Goal: Task Accomplishment & Management: Manage account settings

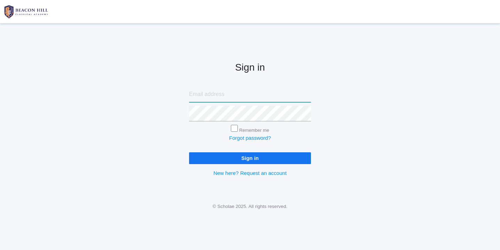
click at [207, 95] on input "email" at bounding box center [250, 95] width 122 height 16
type input "[EMAIL_ADDRESS][DOMAIN_NAME]"
click at [255, 159] on input "Sign in" at bounding box center [250, 157] width 122 height 11
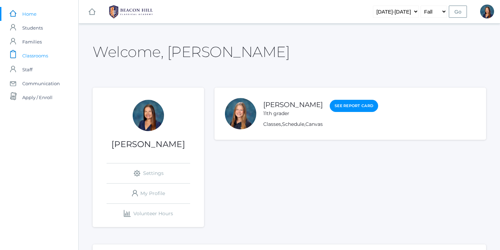
click at [42, 54] on span "Classrooms" at bounding box center [35, 56] width 26 height 14
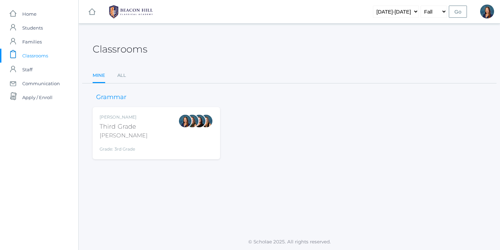
click at [147, 141] on div "Lori Webster Third Grade Webster Grade: 3rd Grade 03LA" at bounding box center [155, 133] width 113 height 38
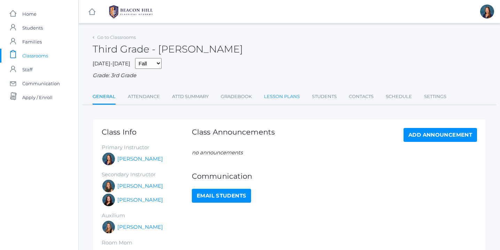
click at [286, 96] on link "Lesson Plans" at bounding box center [282, 97] width 36 height 14
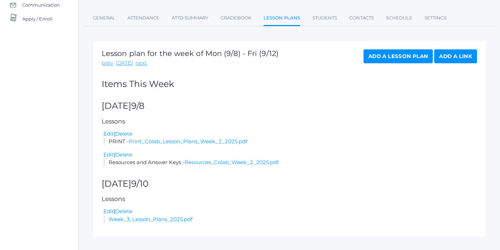
scroll to position [80, 0]
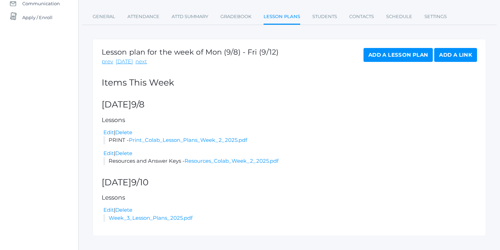
click at [406, 56] on link "Add a Lesson Plan" at bounding box center [397, 55] width 69 height 14
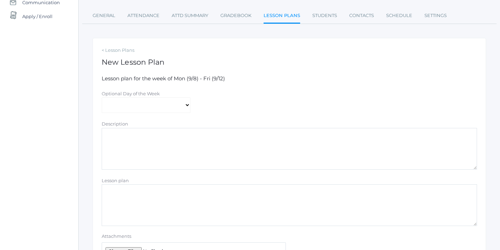
scroll to position [85, 0]
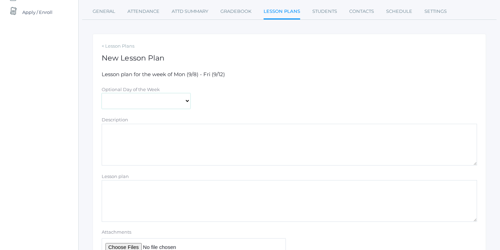
click at [186, 101] on select "Monday Tuesday Wednesday Thursday Friday" at bounding box center [146, 101] width 89 height 16
select select "[DATE]"
click at [102, 93] on select "Monday Tuesday Wednesday Thursday Friday" at bounding box center [146, 101] width 89 height 16
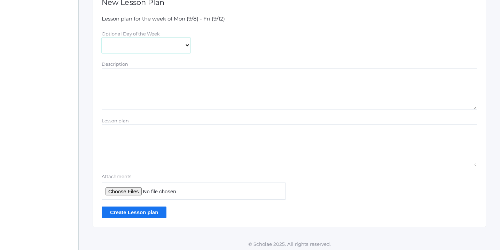
scroll to position [141, 0]
click at [133, 192] on input "Attachments" at bounding box center [194, 190] width 184 height 17
type input "C:\fakepath\Spelling List 1.pdf"
click at [137, 213] on input "Create Lesson plan" at bounding box center [134, 211] width 65 height 11
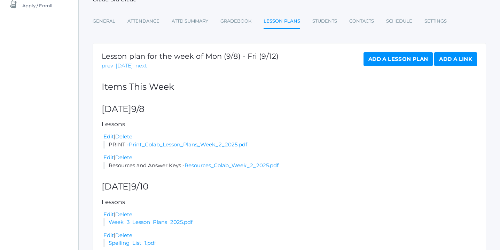
scroll to position [128, 0]
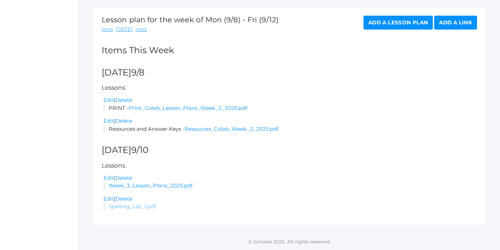
click at [121, 207] on link "Spelling_List_1.pdf" at bounding box center [132, 206] width 47 height 7
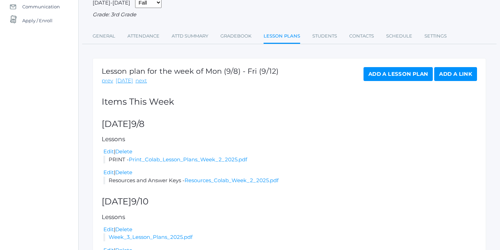
scroll to position [0, 0]
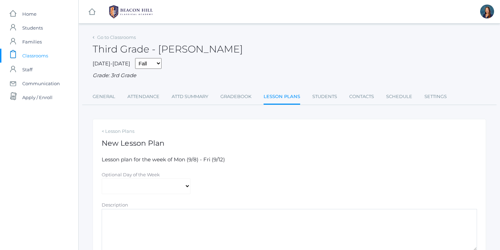
select select "[DATE]"
click at [151, 97] on link "Attendance" at bounding box center [143, 97] width 32 height 14
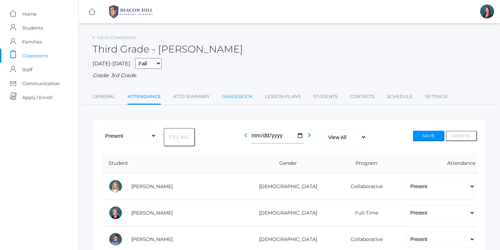
click at [243, 95] on link "Gradebook" at bounding box center [237, 97] width 31 height 14
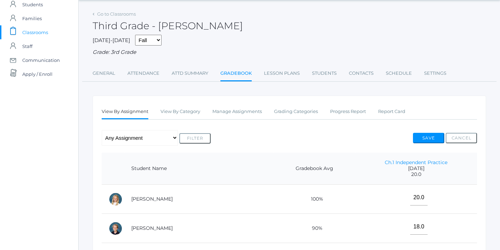
scroll to position [94, 0]
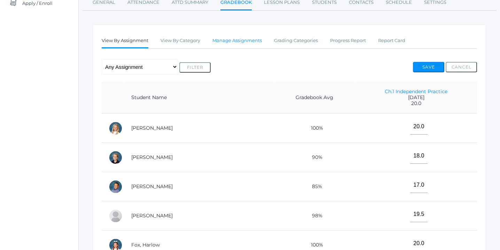
click at [252, 41] on link "Manage Assignments" at bounding box center [236, 41] width 49 height 14
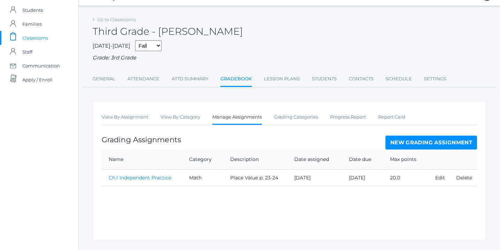
scroll to position [33, 0]
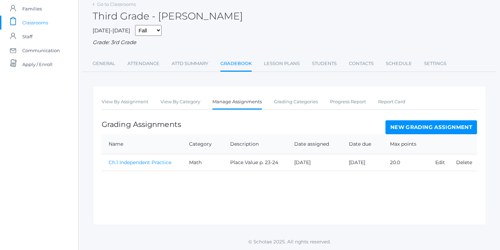
click at [453, 127] on link "New Grading Assignment" at bounding box center [430, 127] width 91 height 14
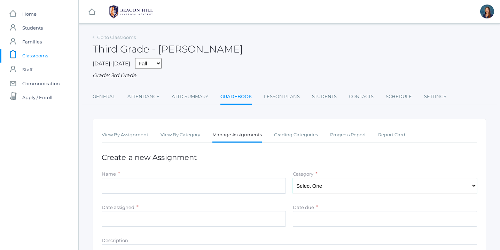
click at [447, 183] on select "Select One Character/Citizenship Math Grammar Literature Latin History Science …" at bounding box center [385, 186] width 184 height 16
select select "1121"
click at [293, 178] on select "Select One Character/Citizenship Math Grammar Literature Latin History Science …" at bounding box center [385, 186] width 184 height 16
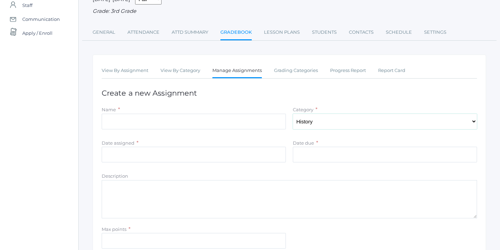
scroll to position [71, 0]
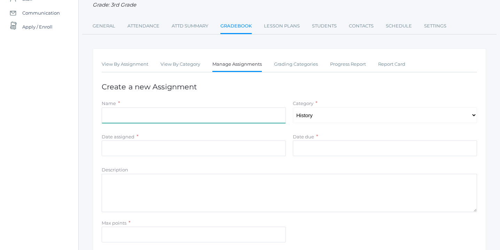
click at [174, 116] on input "Name" at bounding box center [194, 115] width 184 height 16
type input "Ch. 2 Map"
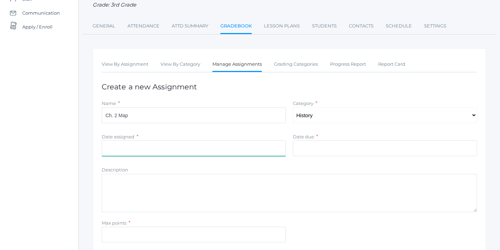
click at [202, 149] on input "Date assigned" at bounding box center [194, 149] width 184 height 16
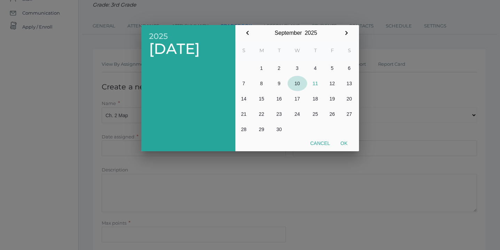
click at [298, 82] on button "10" at bounding box center [296, 83] width 19 height 15
click at [343, 143] on button "Ok" at bounding box center [343, 143] width 17 height 13
type input "[DATE]"
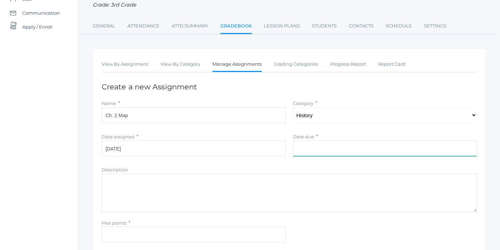
click at [335, 150] on input "Date due" at bounding box center [385, 149] width 184 height 16
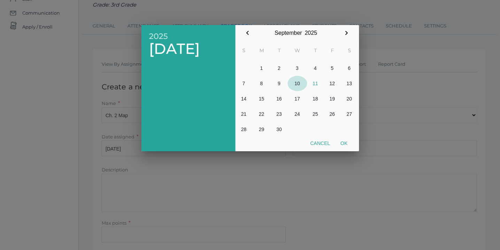
click at [298, 82] on button "10" at bounding box center [296, 83] width 19 height 15
click at [343, 143] on button "Ok" at bounding box center [343, 143] width 17 height 13
type input "[DATE]"
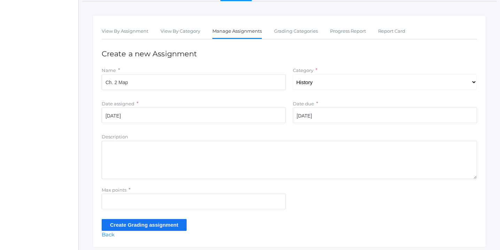
scroll to position [106, 0]
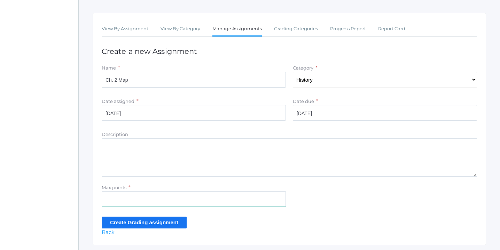
click at [142, 199] on input "Max points" at bounding box center [194, 199] width 184 height 16
type input "5"
click at [140, 223] on input "Create Grading assignment" at bounding box center [144, 222] width 85 height 11
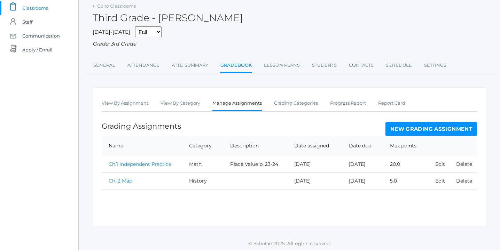
scroll to position [49, 0]
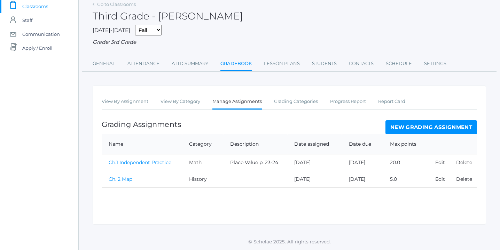
click at [123, 177] on link "Ch. 2 Map" at bounding box center [121, 179] width 24 height 6
